Goal: Transaction & Acquisition: Download file/media

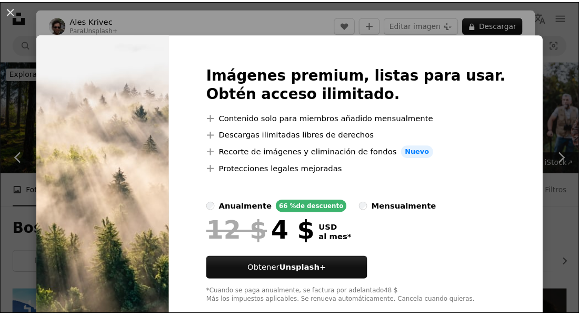
scroll to position [417, 0]
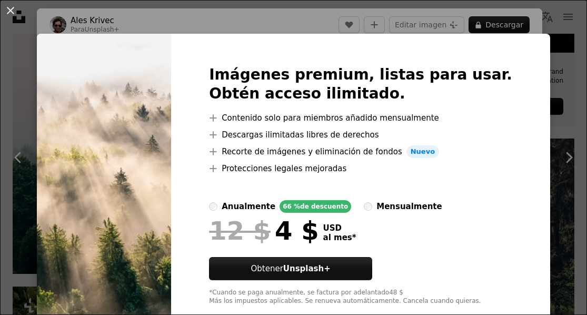
click at [549, 118] on div "An X shape Imágenes premium, listas para usar. Obtén acceso ilimitado. A plus s…" at bounding box center [293, 157] width 587 height 315
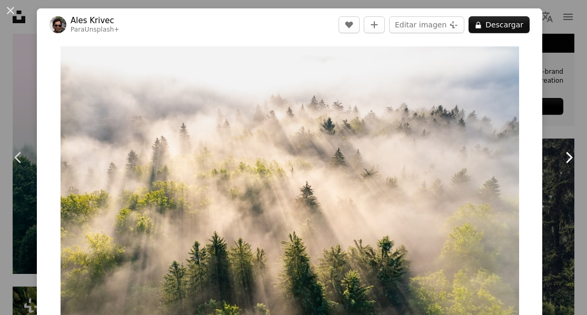
click at [550, 118] on link "Chevron right" at bounding box center [568, 157] width 37 height 101
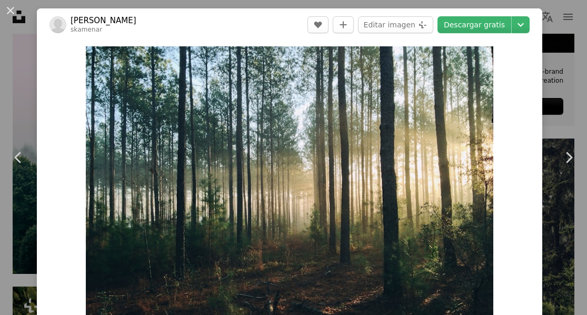
click at [553, 105] on div "An X shape Chevron left Chevron right [PERSON_NAME] skamenar A heart A plus sig…" at bounding box center [293, 157] width 587 height 315
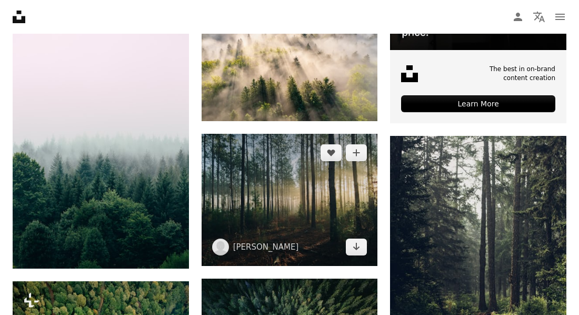
click at [308, 183] on img at bounding box center [290, 200] width 176 height 132
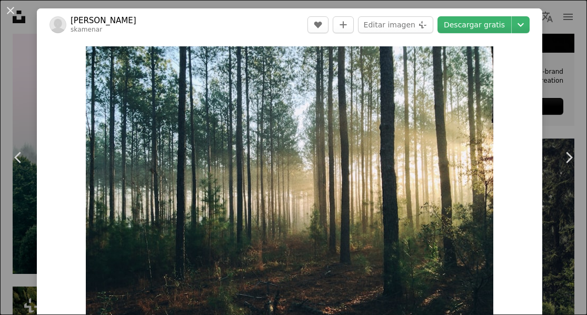
click at [546, 100] on div "An X shape Chevron left Chevron right [PERSON_NAME] skamenar A heart A plus sig…" at bounding box center [293, 157] width 587 height 315
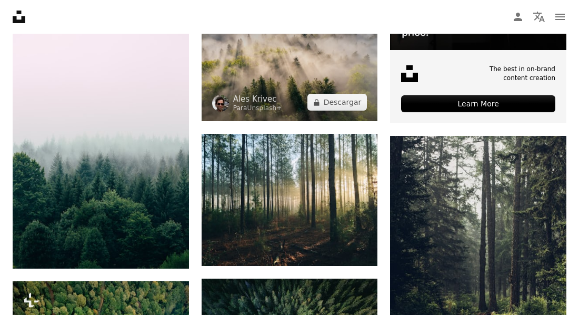
click at [299, 74] on img at bounding box center [290, 62] width 176 height 117
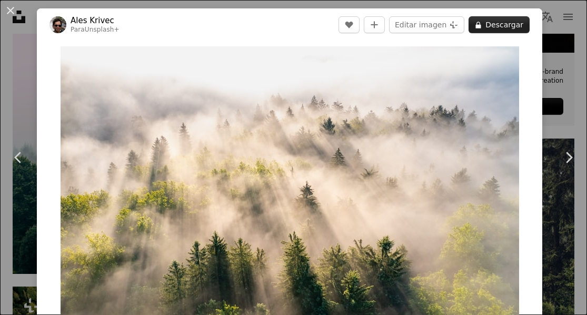
click at [489, 18] on button "A lock Descargar" at bounding box center [499, 24] width 61 height 17
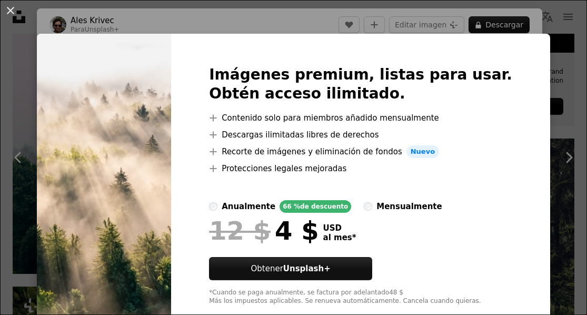
click at [402, 11] on div "An X shape Imágenes premium, listas para usar. Obtén acceso ilimitado. A plus s…" at bounding box center [293, 157] width 587 height 315
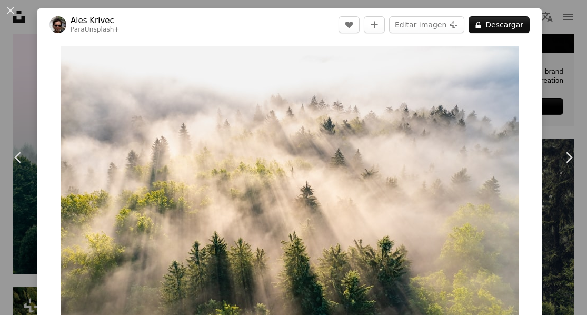
click at [546, 61] on div "An X shape Chevron left Chevron right Ales [PERSON_NAME] Para Unsplash+ A heart…" at bounding box center [293, 157] width 587 height 315
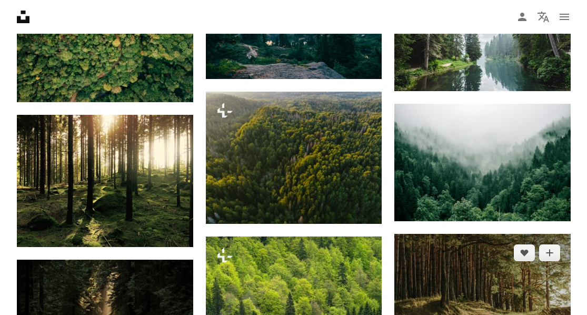
scroll to position [859, 0]
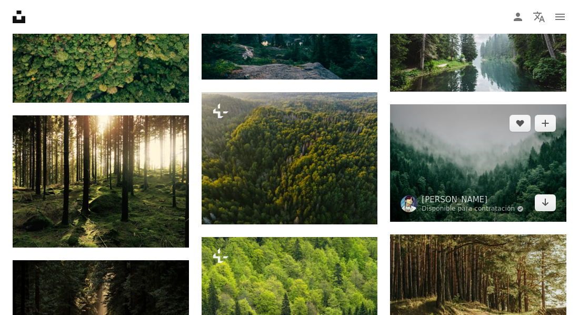
click at [464, 136] on img at bounding box center [478, 162] width 176 height 117
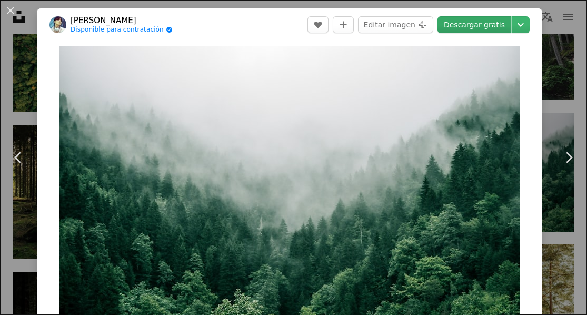
click at [480, 26] on link "Descargar gratis" at bounding box center [475, 24] width 74 height 17
